Goal: Information Seeking & Learning: Learn about a topic

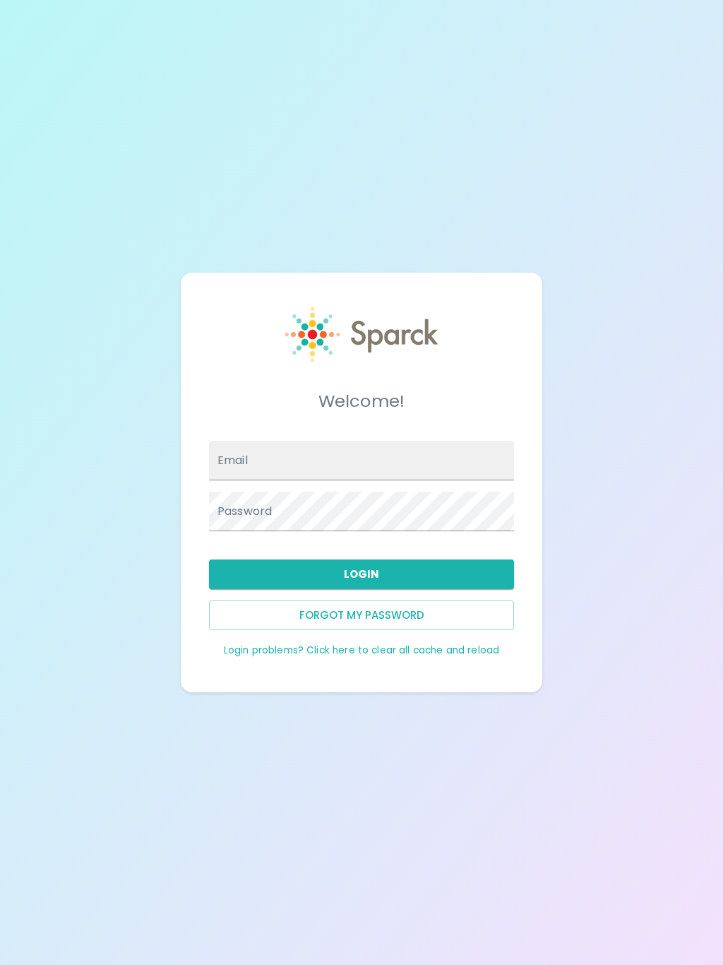
click at [367, 473] on input "Email" at bounding box center [361, 461] width 305 height 40
type input "[EMAIL_ADDRESS][DOMAIN_NAME]"
click at [447, 578] on button "Login" at bounding box center [361, 575] width 305 height 30
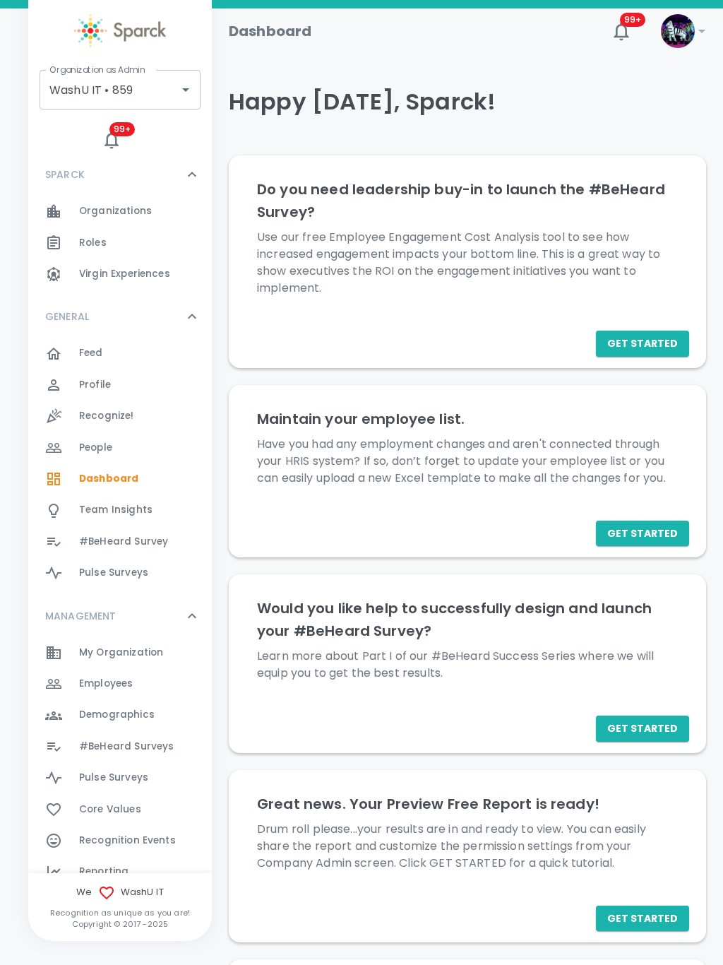
click at [177, 98] on icon "Open" at bounding box center [185, 89] width 17 height 17
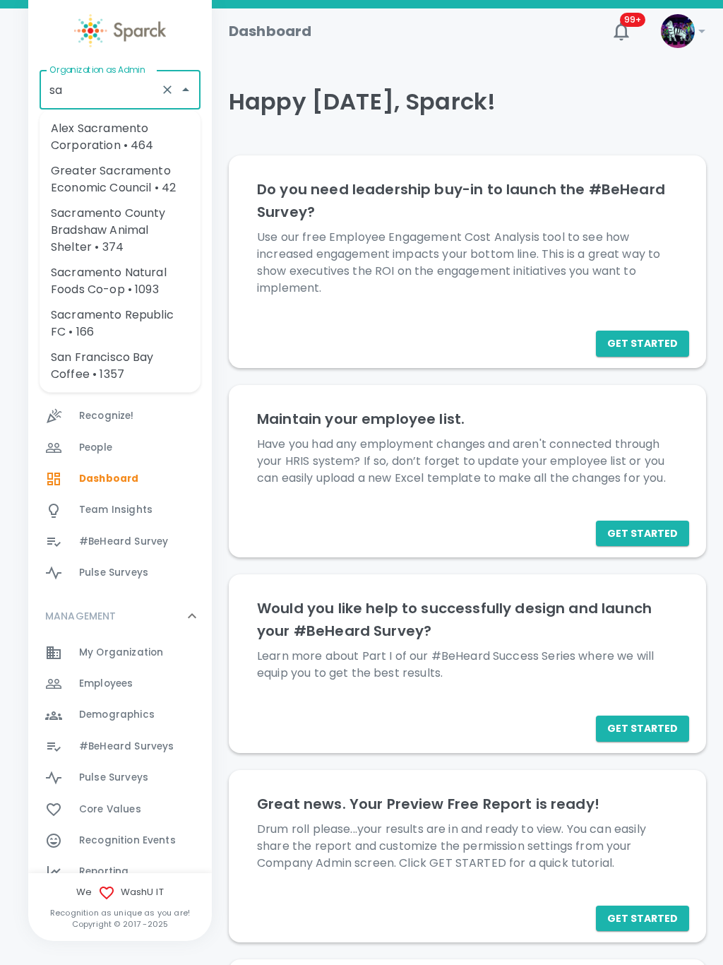
click at [142, 370] on li "San Francisco Bay Coffee • 1357" at bounding box center [120, 366] width 161 height 42
type input "San Francisco Bay Coffee • 1357"
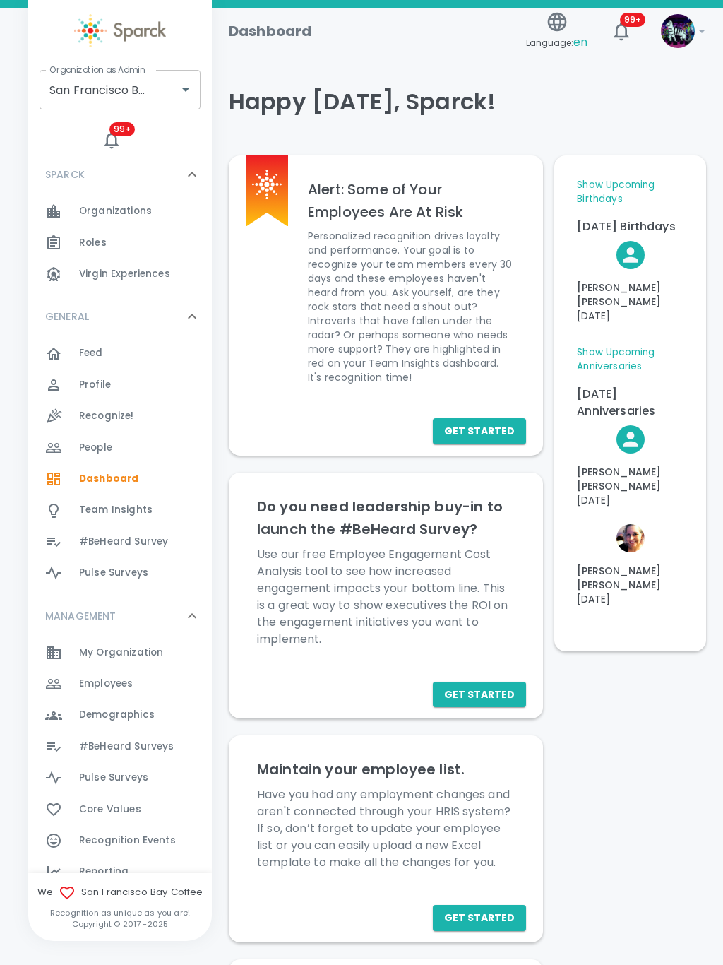
click at [136, 358] on div "Feed 0" at bounding box center [145, 353] width 133 height 20
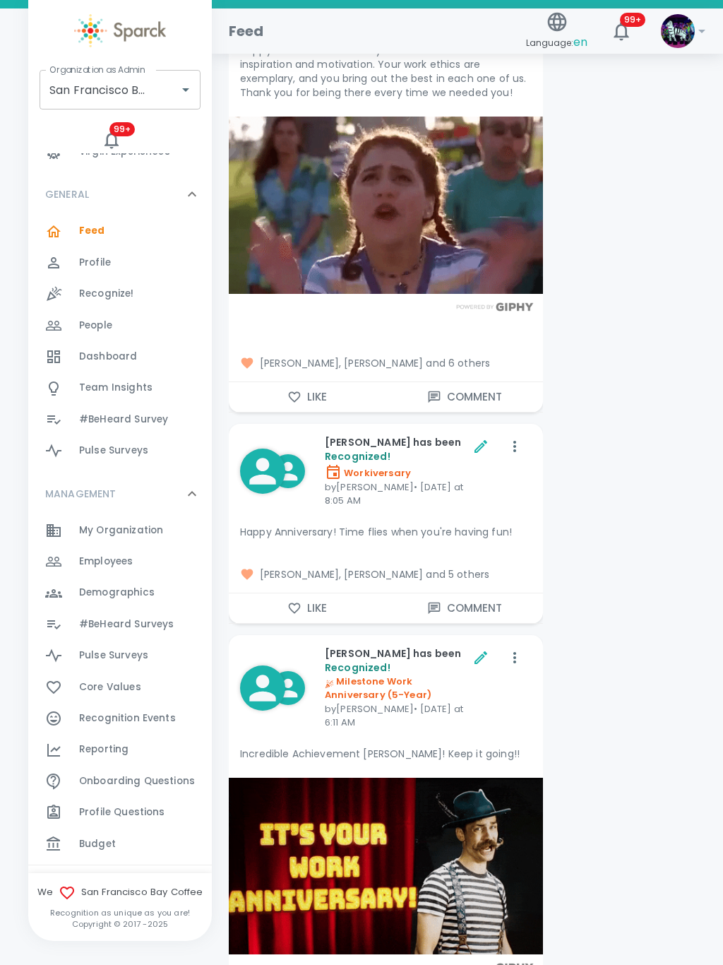
scroll to position [145, 0]
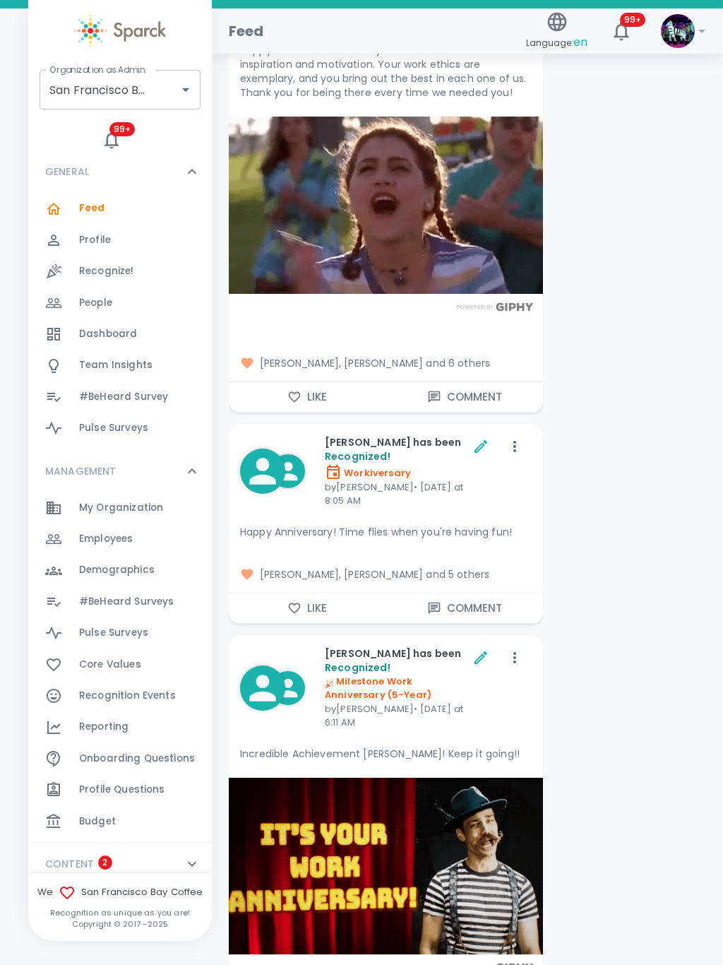
click at [124, 720] on span "Reporting" at bounding box center [103, 727] width 49 height 14
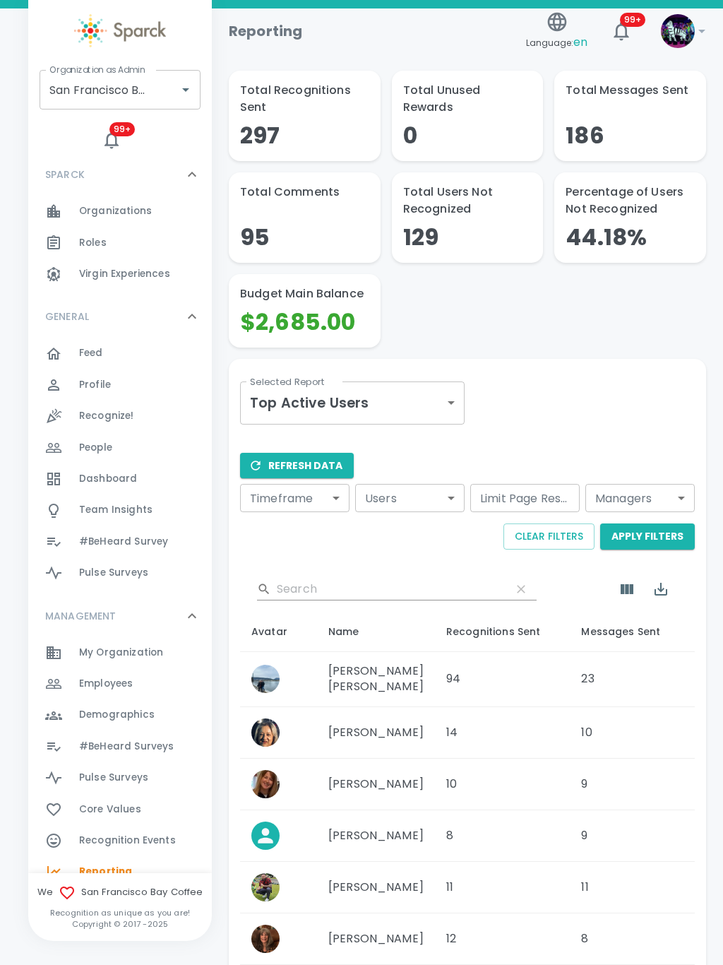
click at [456, 404] on body "Skip Navigation Reporting Language: en 99+ ! Organization as Admin San Francisc…" at bounding box center [361, 647] width 723 height 1294
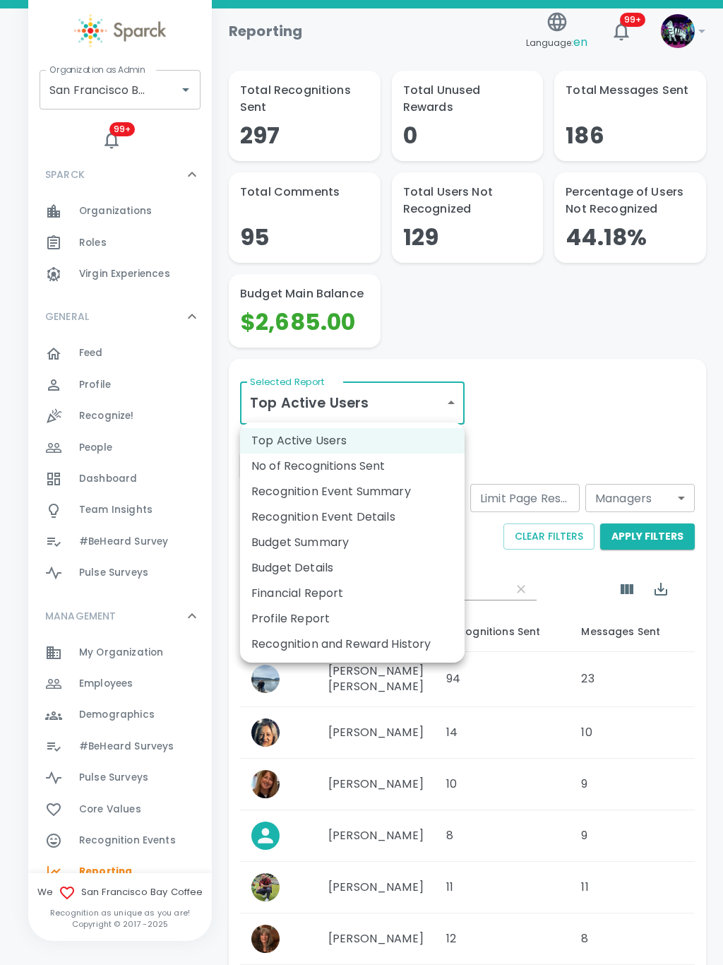
click at [383, 641] on li "Recognition and Reward History" at bounding box center [352, 644] width 225 height 25
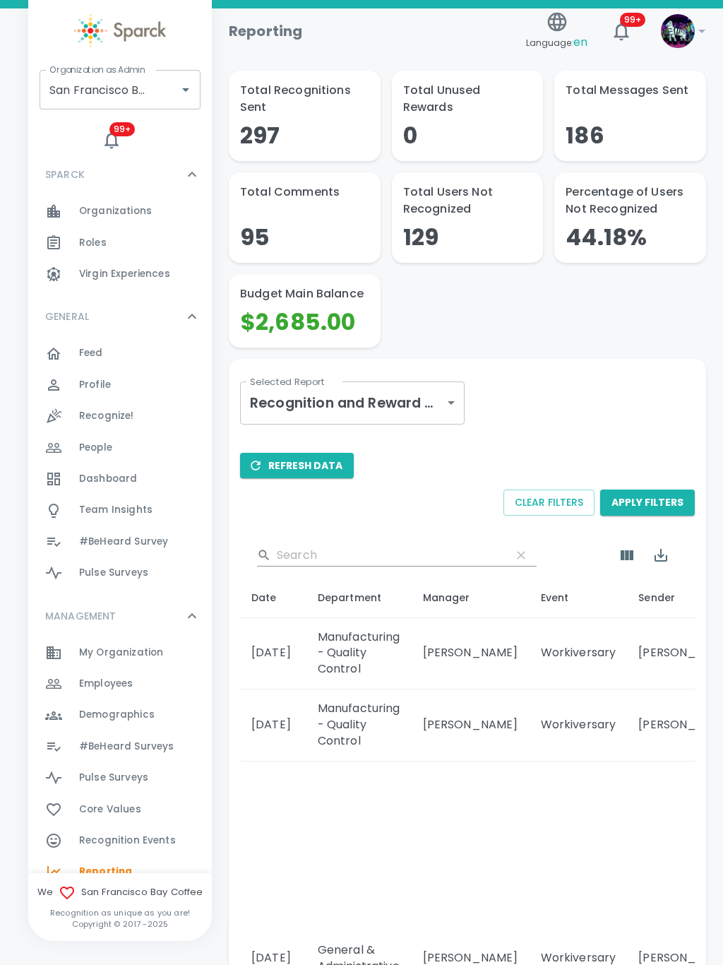
click at [300, 467] on button "Refresh Data" at bounding box center [297, 466] width 114 height 26
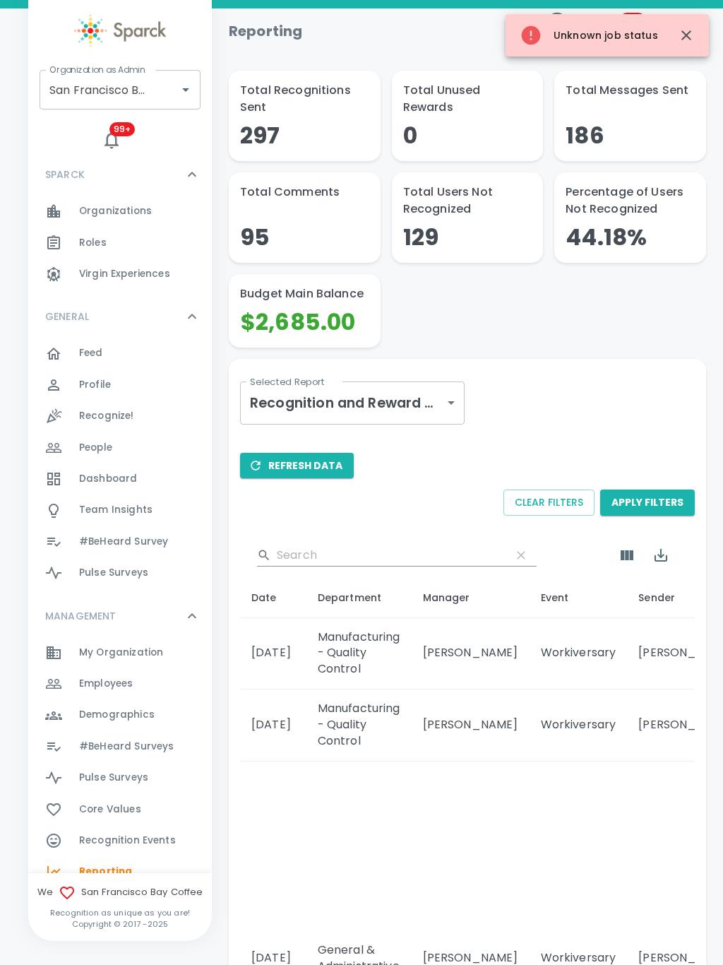
click at [303, 472] on button "Refresh Data" at bounding box center [297, 466] width 114 height 26
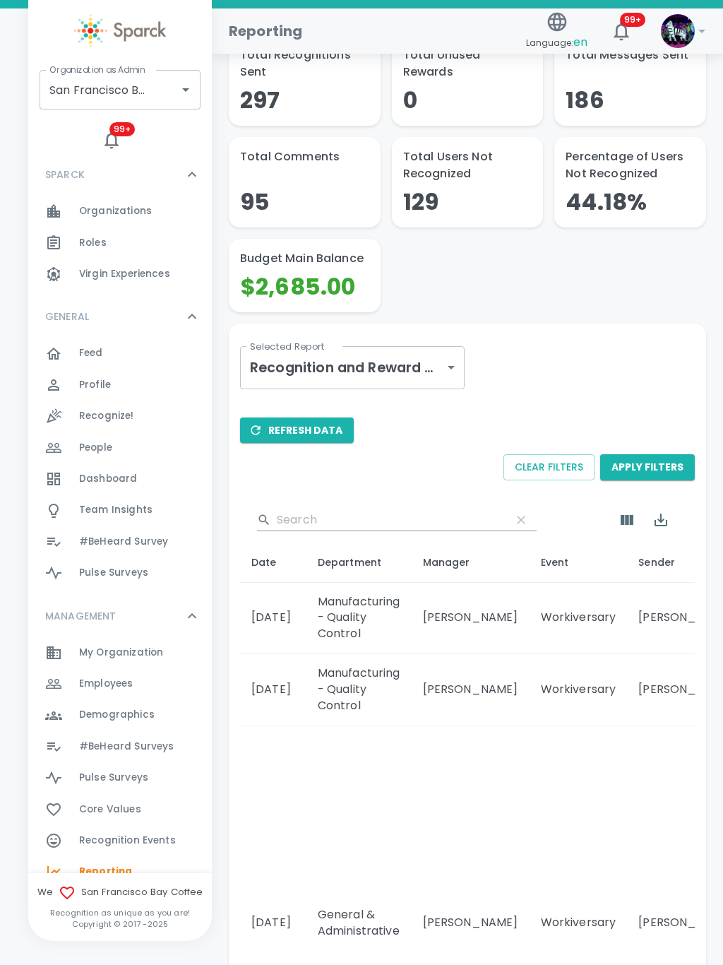
scroll to position [34, 0]
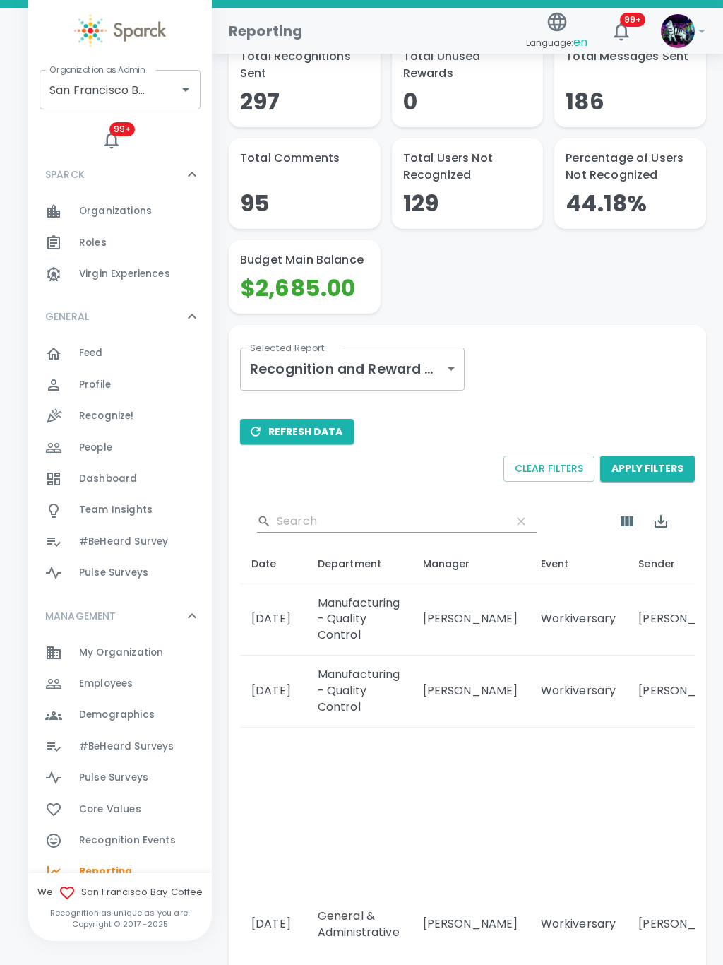
click at [42, 256] on div "Roles 0" at bounding box center [120, 242] width 184 height 31
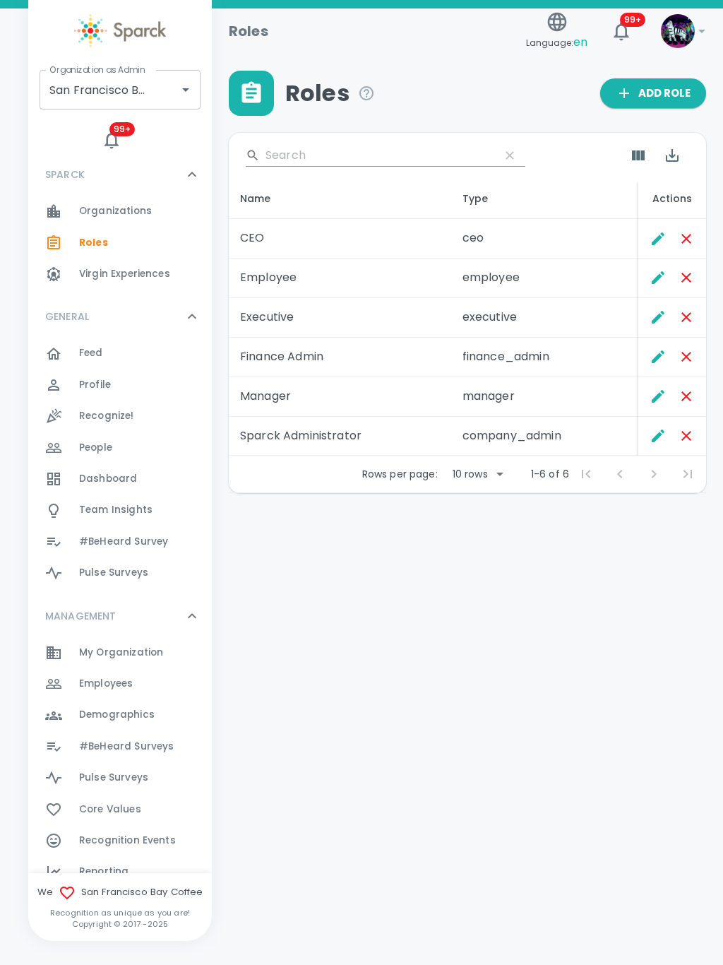
click at [134, 351] on div "Feed 0" at bounding box center [145, 353] width 133 height 20
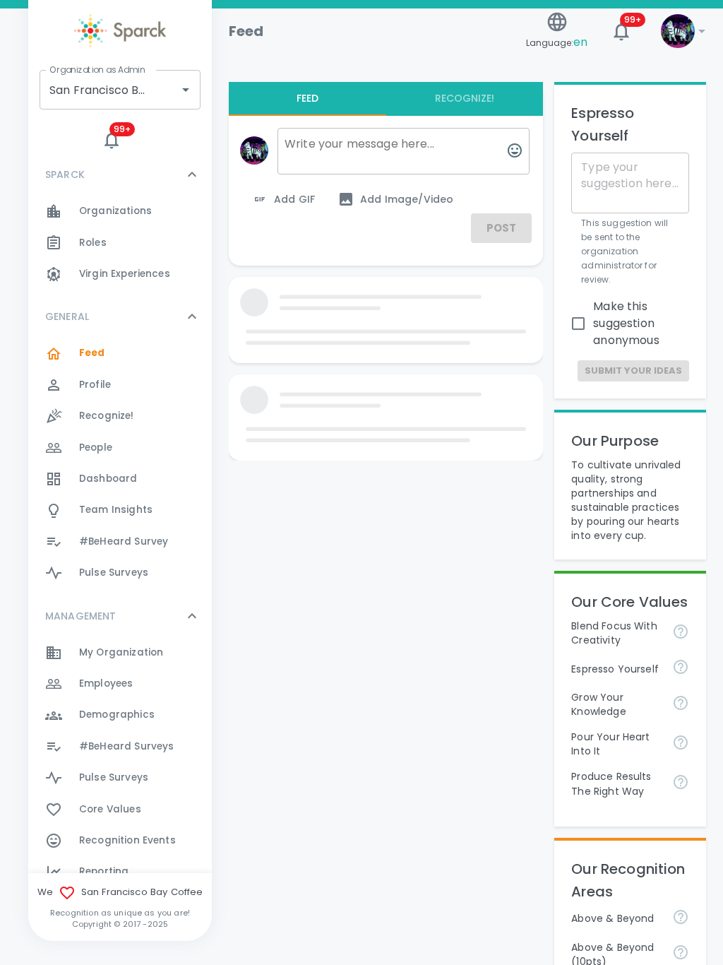
click at [96, 365] on div "Feed 0" at bounding box center [120, 353] width 184 height 31
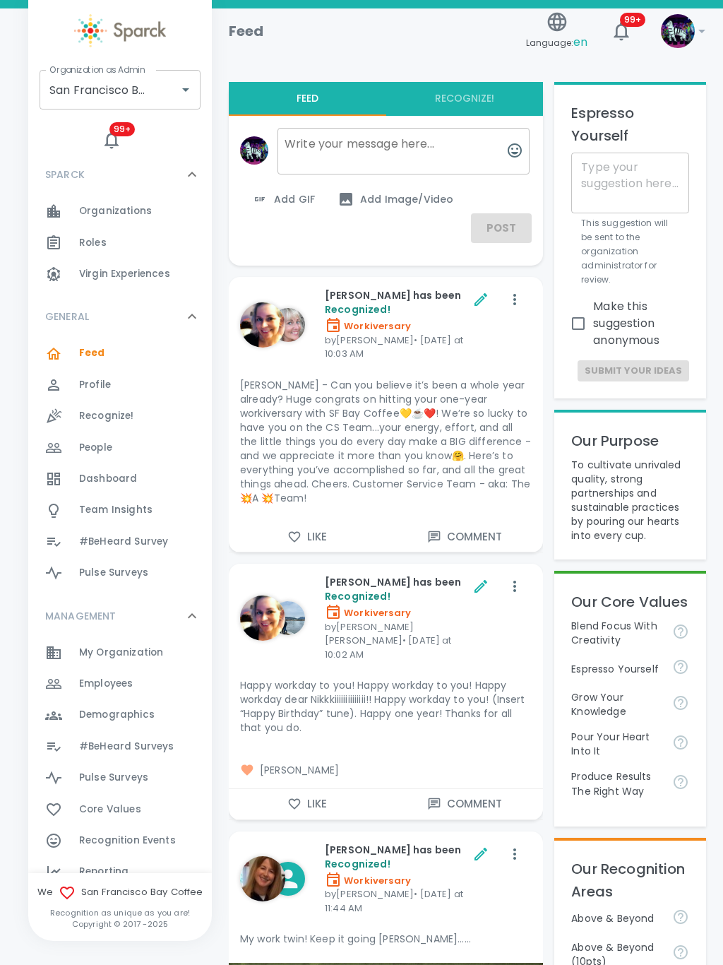
click at [131, 868] on div "Reporting 0" at bounding box center [145, 872] width 133 height 20
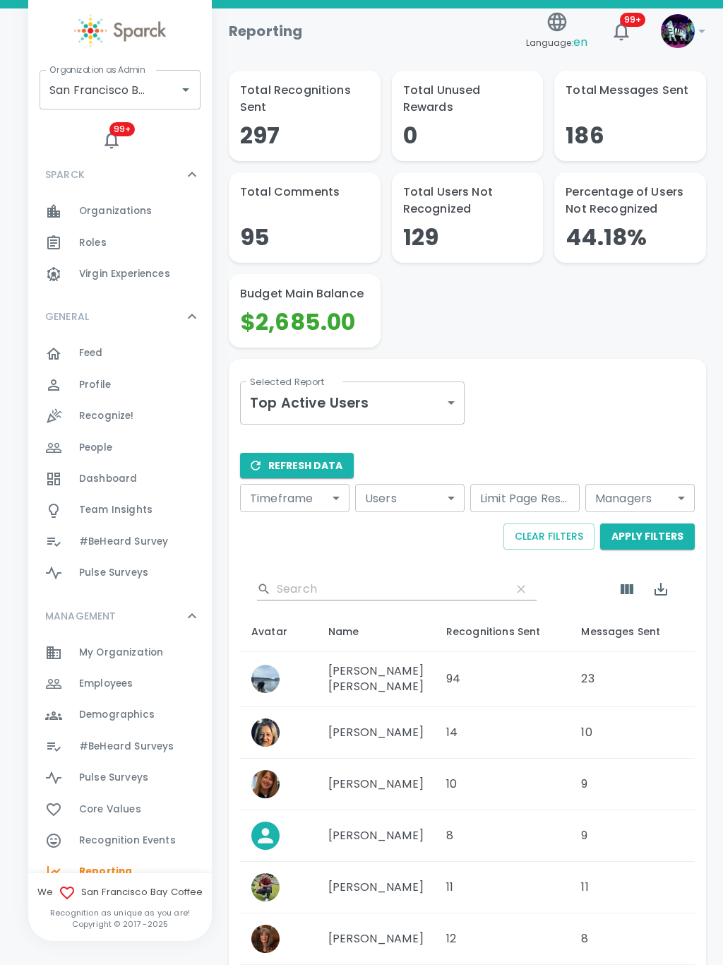
click at [441, 396] on body "Skip Navigation Reporting Language: en 99+ ! Organization as Admin San Francisc…" at bounding box center [361, 647] width 723 height 1294
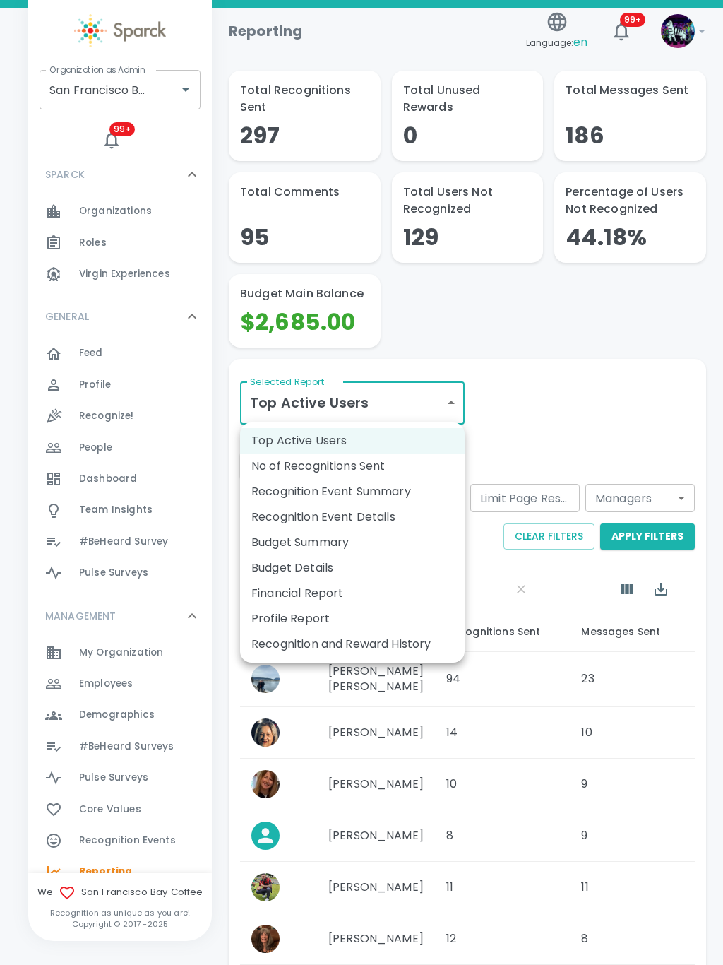
click at [388, 521] on li "Recognition Event Details" at bounding box center [352, 516] width 225 height 25
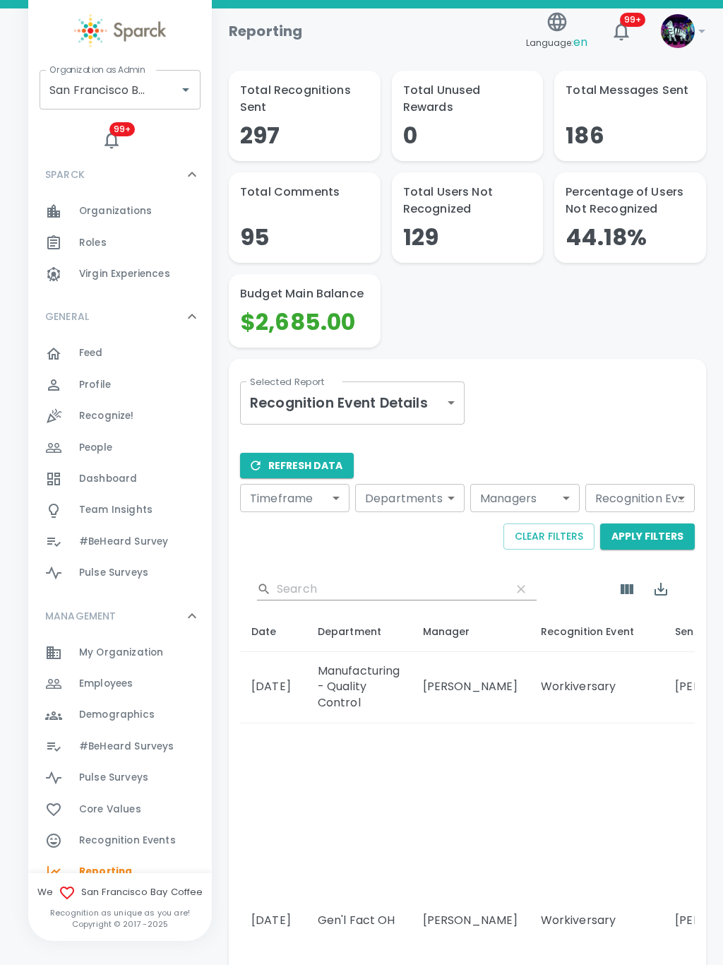
click at [305, 466] on button "Refresh Data" at bounding box center [297, 466] width 114 height 26
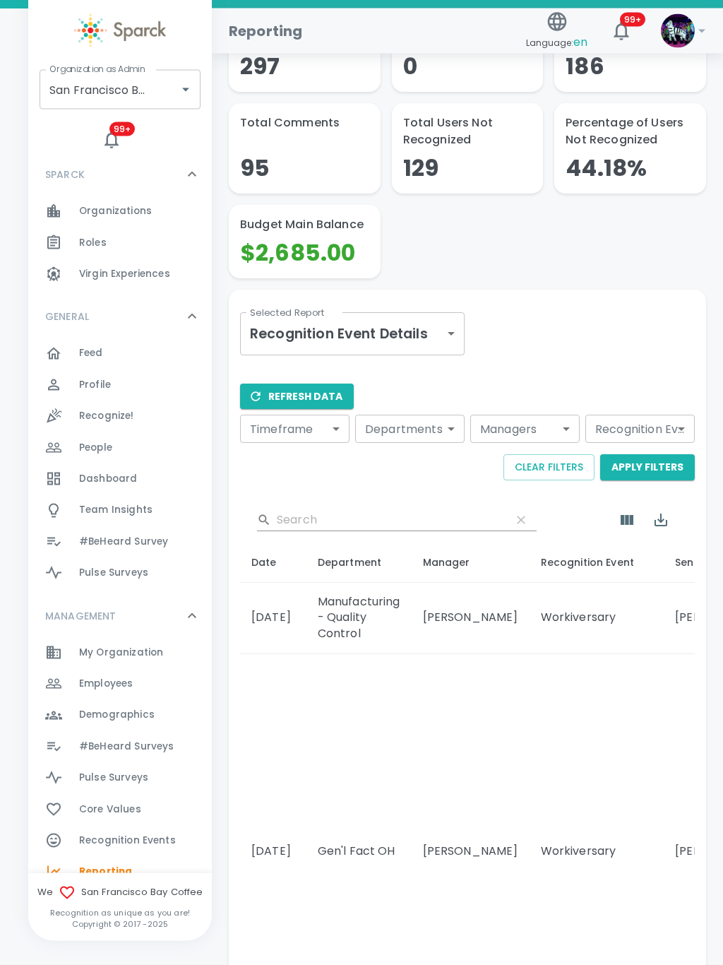
scroll to position [69, 0]
click at [629, 512] on icon "Show Columns" at bounding box center [627, 520] width 17 height 17
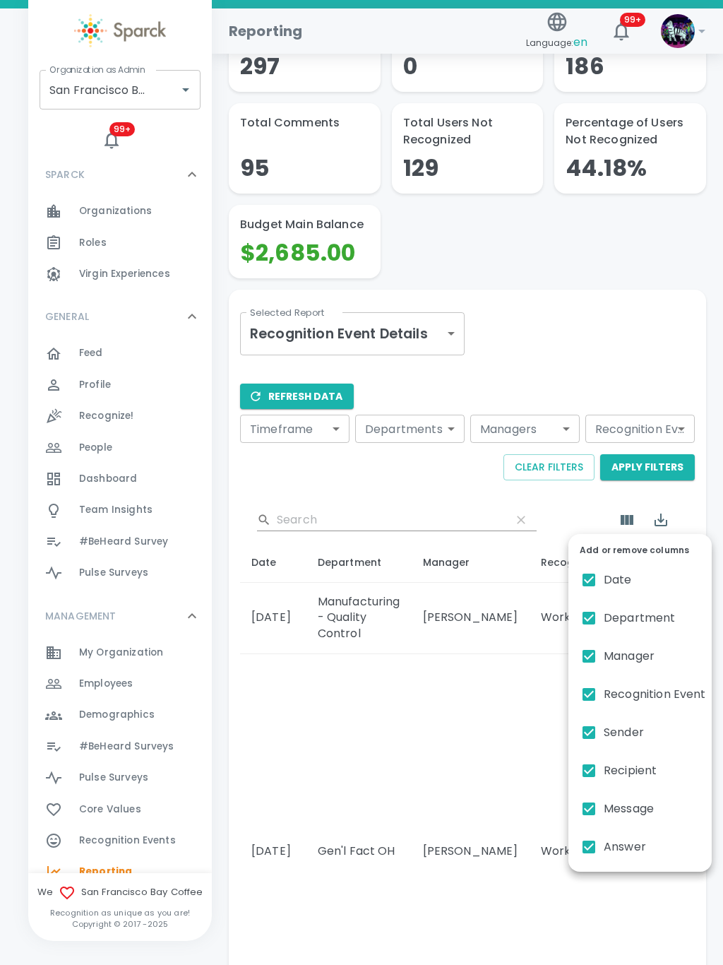
click at [657, 622] on span "Department" at bounding box center [640, 618] width 72 height 17
click at [604, 622] on input "Department" at bounding box center [589, 618] width 30 height 30
checkbox input "false"
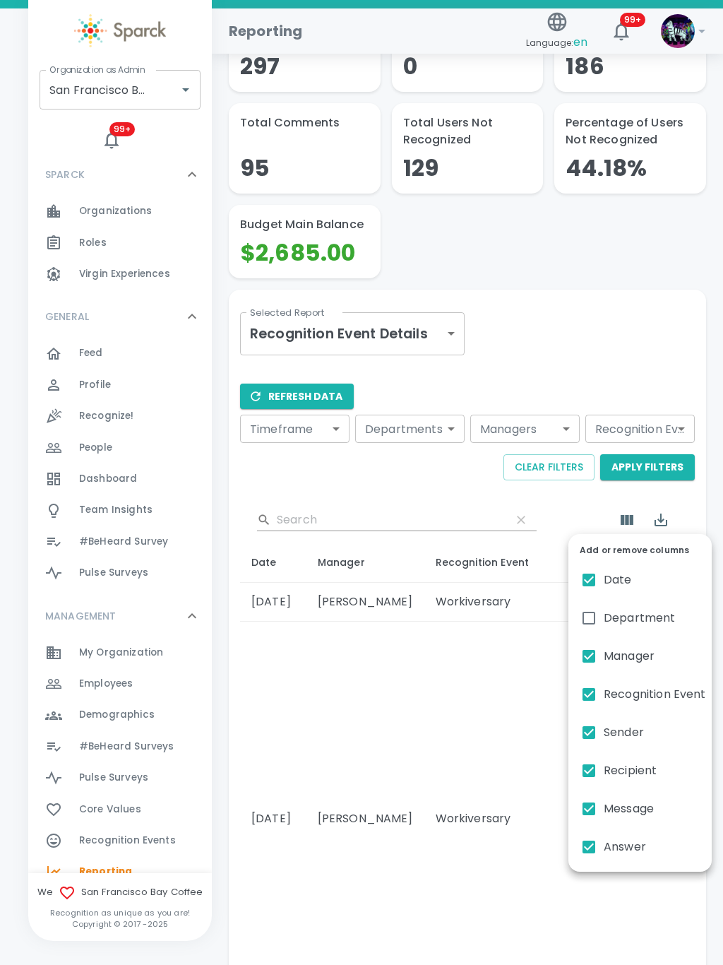
click at [639, 662] on span "Manager" at bounding box center [629, 656] width 51 height 17
click at [604, 662] on input "Manager" at bounding box center [589, 657] width 30 height 30
checkbox input "false"
click at [476, 759] on div at bounding box center [361, 482] width 723 height 965
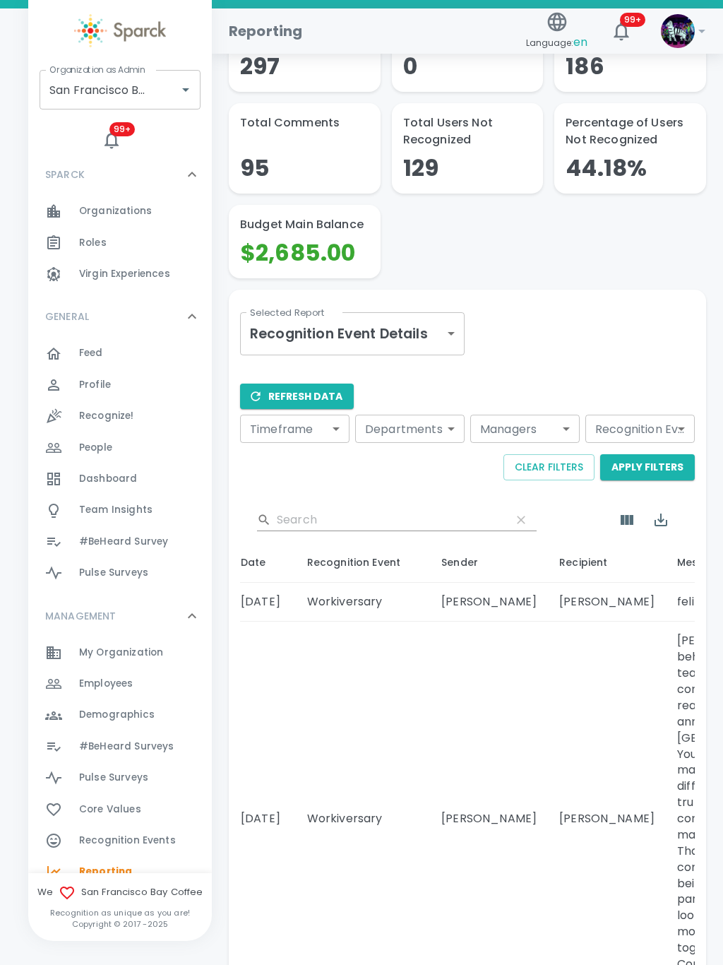
click at [434, 333] on body "Skip Navigation Reporting Language: en 99+ ! Organization as Admin San Francisc…" at bounding box center [361, 984] width 723 height 2106
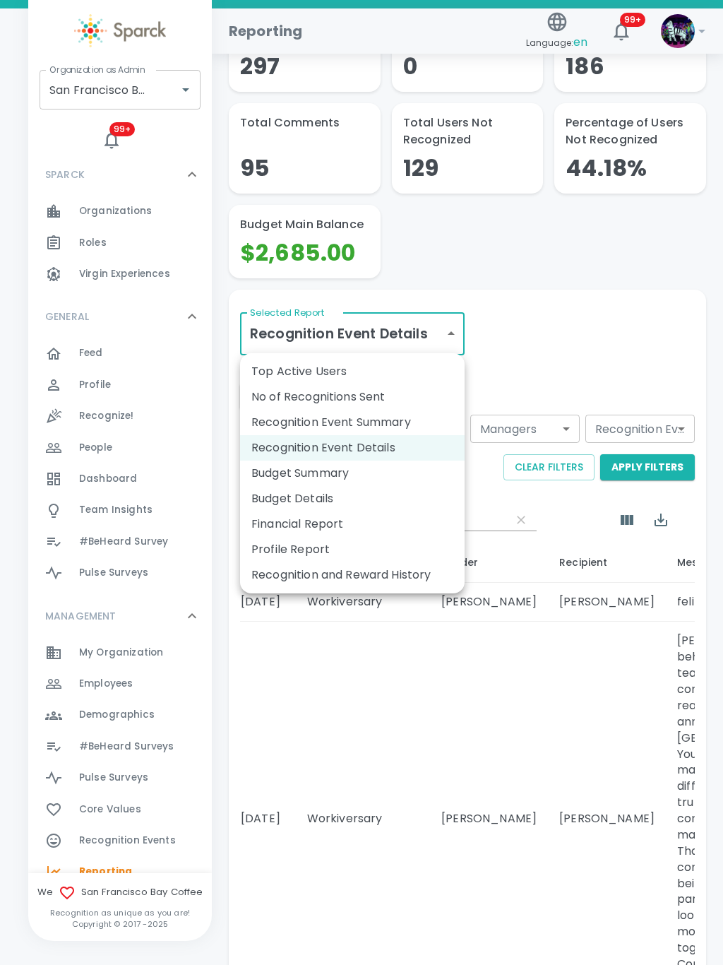
scroll to position [0, 9]
click at [381, 503] on li "Budget Details" at bounding box center [352, 498] width 225 height 25
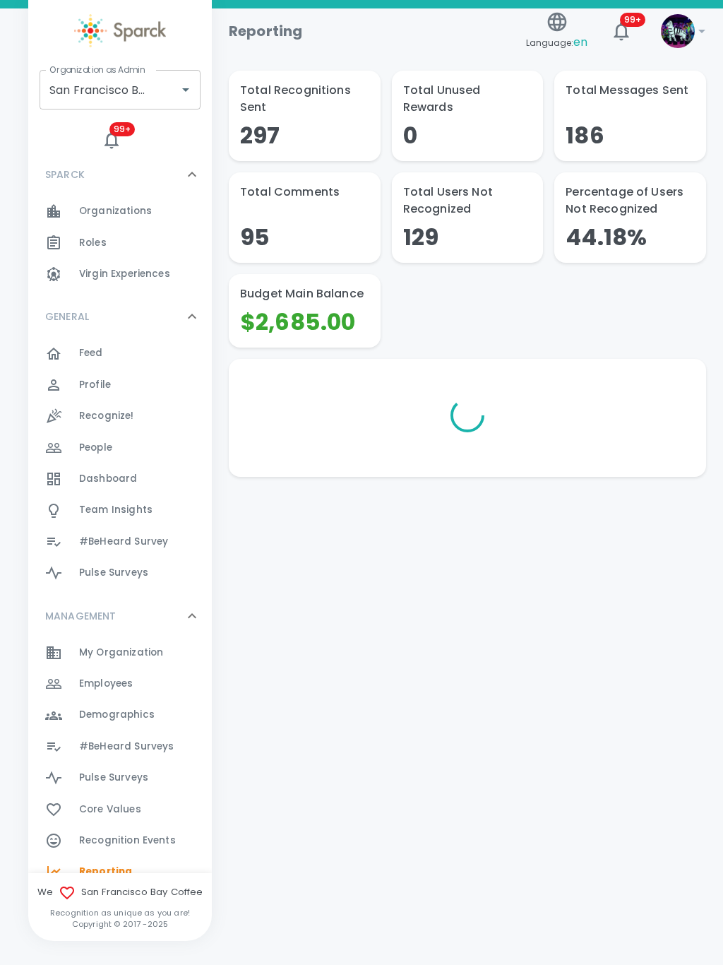
scroll to position [0, 0]
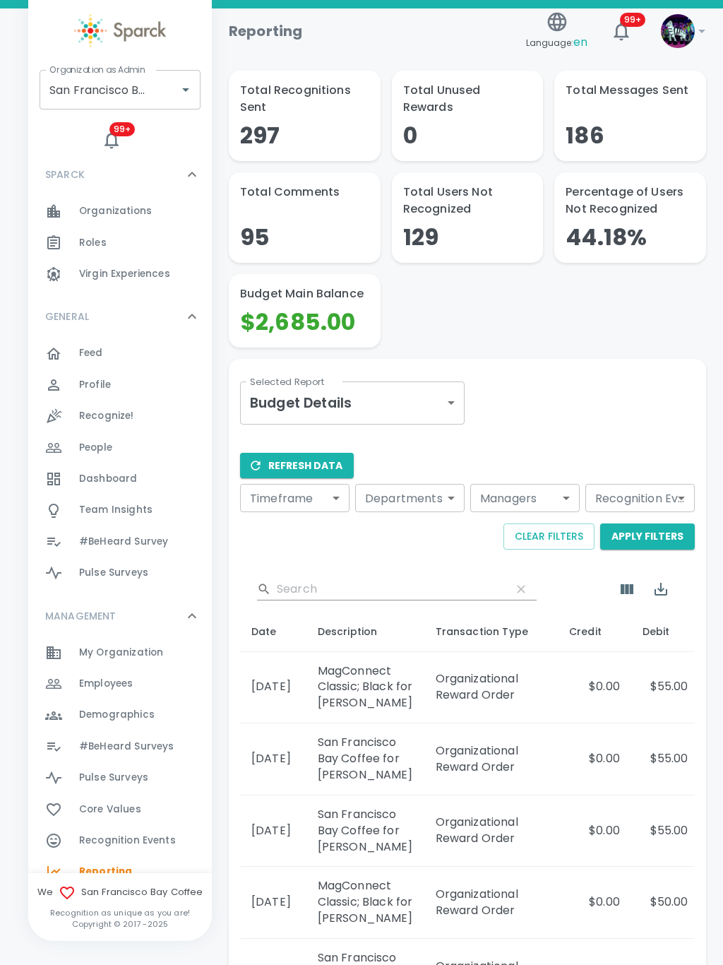
click at [322, 468] on button "Refresh Data" at bounding box center [297, 466] width 114 height 26
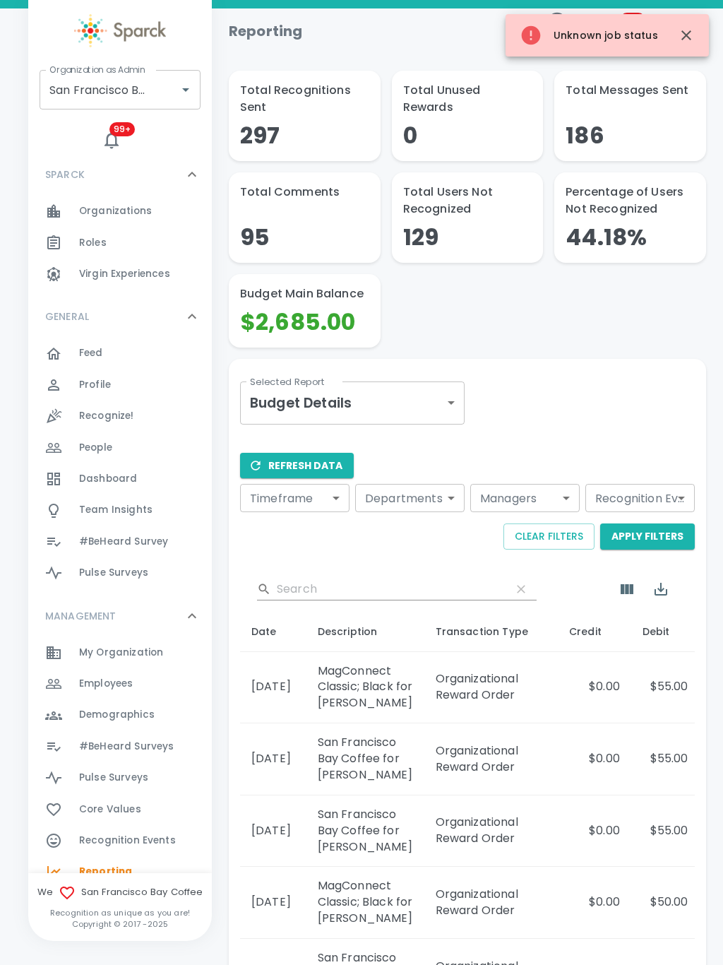
click at [451, 411] on body "Skip Navigation Reporting Language: en 99+ ! Organization as Admin San Francisc…" at bounding box center [361, 754] width 723 height 1508
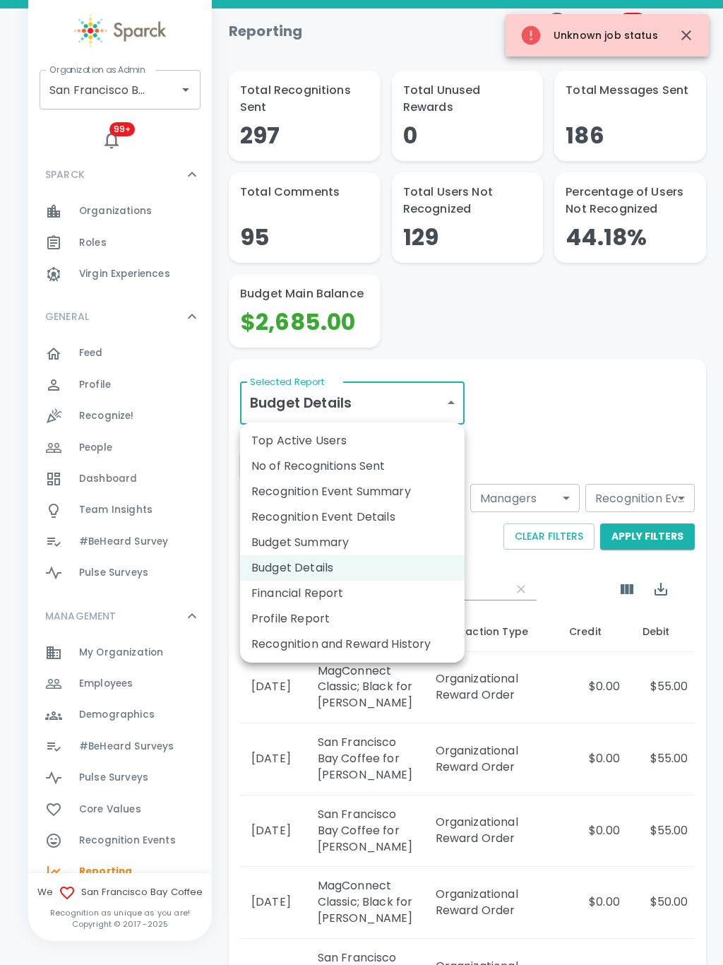
click at [411, 651] on li "Recognition and Reward History" at bounding box center [352, 644] width 225 height 25
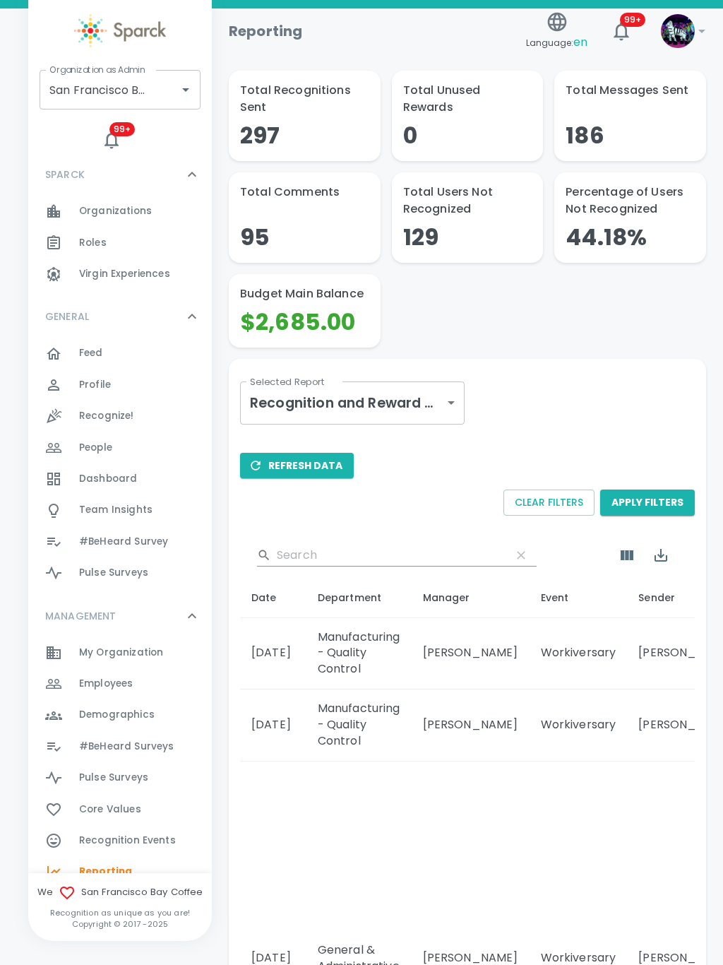
click at [315, 473] on button "Refresh Data" at bounding box center [297, 466] width 114 height 26
click at [195, 89] on button "Open" at bounding box center [186, 90] width 20 height 20
click at [126, 125] on li "Luxer One • 727" at bounding box center [120, 128] width 161 height 25
type input "Luxer One • 727"
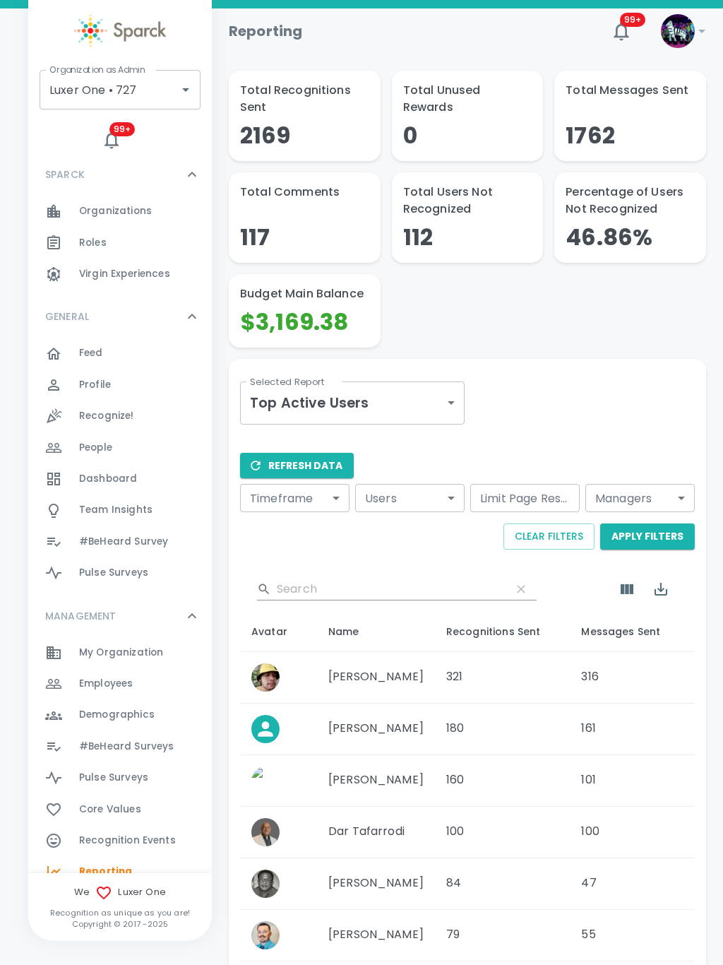
click at [129, 360] on div "Feed 0" at bounding box center [145, 353] width 133 height 20
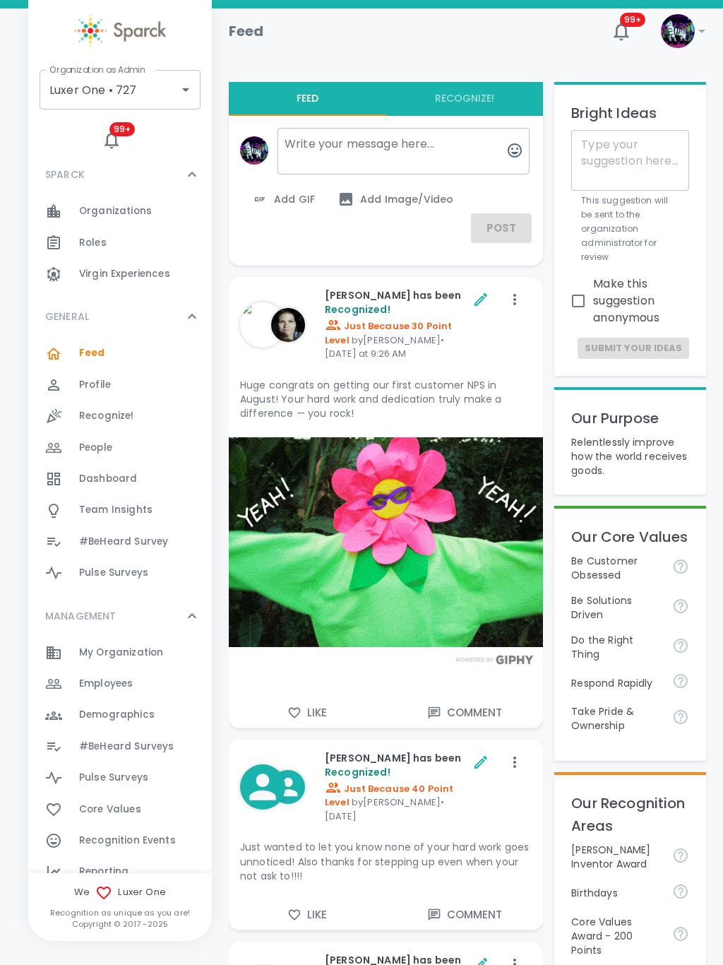
click at [143, 864] on div "Reporting 0" at bounding box center [145, 872] width 133 height 20
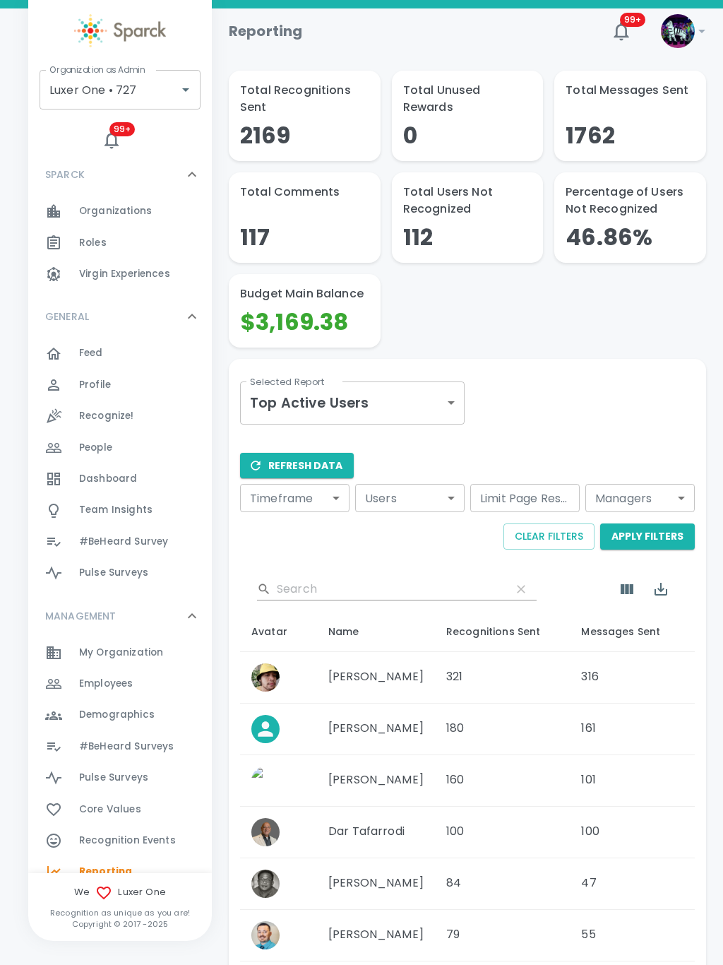
click at [461, 385] on body "Skip Navigation Reporting 99+ ! Organization as Admin Luxer One • 727 Organizat…" at bounding box center [361, 645] width 723 height 1290
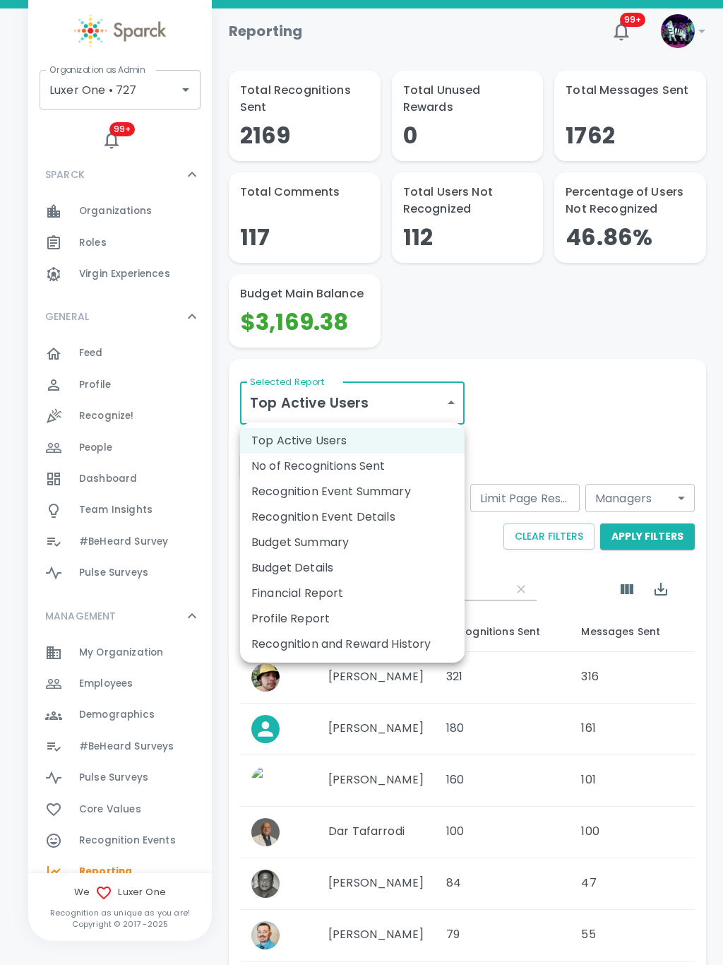
click at [372, 638] on li "Recognition and Reward History" at bounding box center [352, 644] width 225 height 25
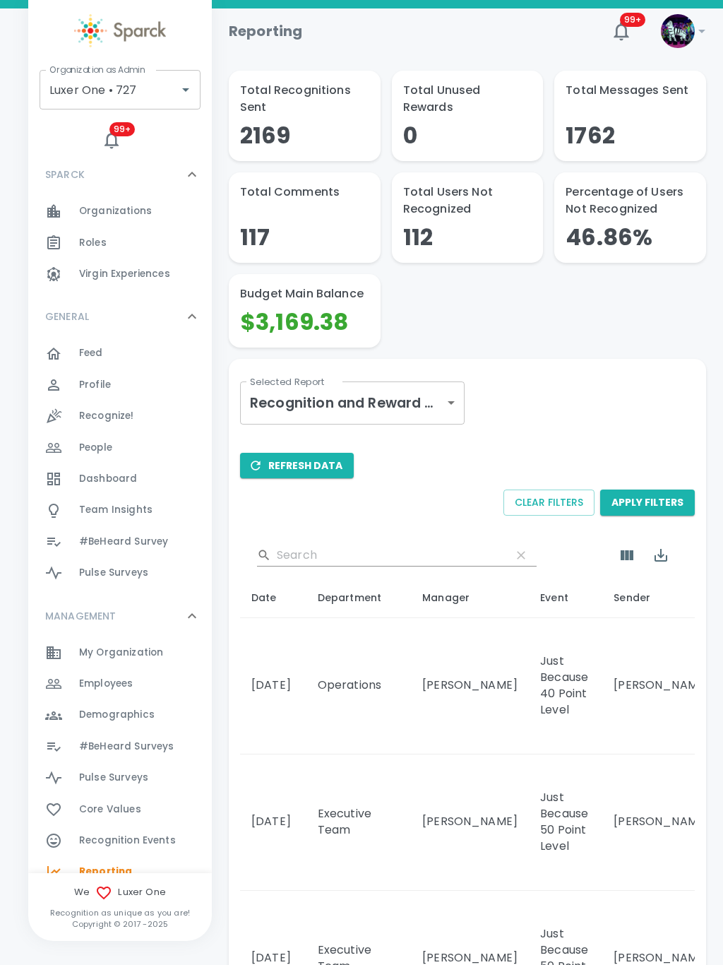
click at [321, 473] on button "Refresh Data" at bounding box center [297, 466] width 114 height 26
